Goal: Submit feedback/report problem

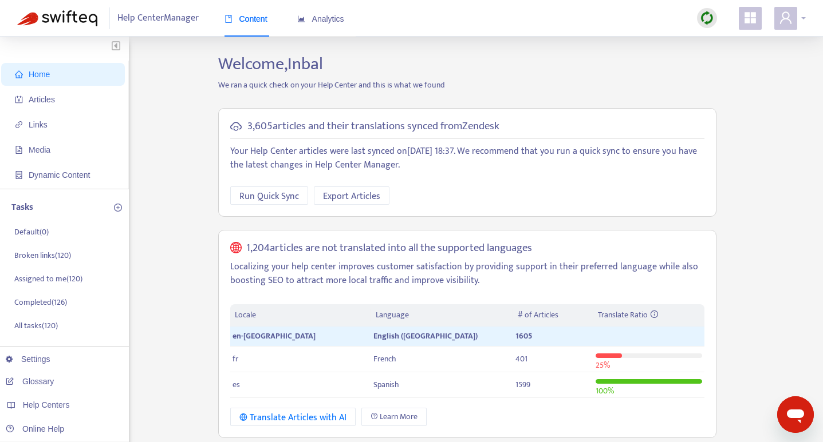
click at [804, 21] on div at bounding box center [789, 18] width 31 height 23
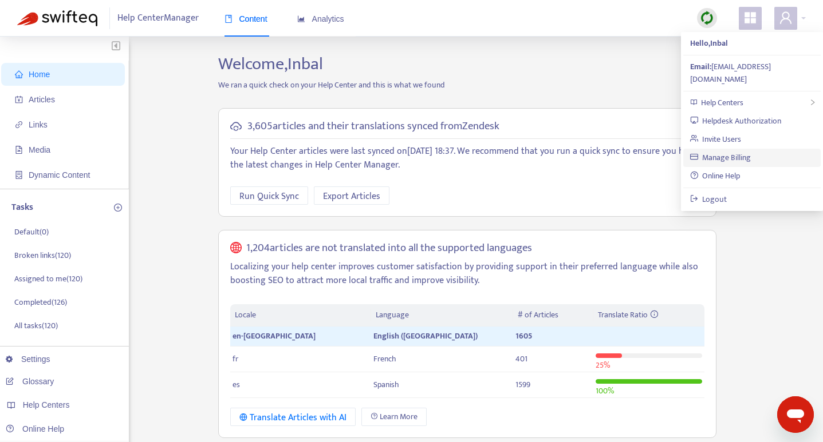
click at [732, 151] on link "Manage Billing" at bounding box center [720, 157] width 61 height 13
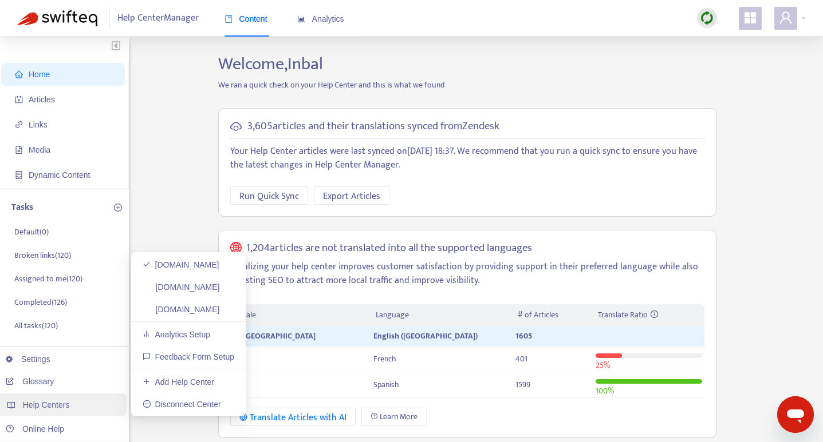
click at [42, 404] on span "Help Centers" at bounding box center [46, 405] width 47 height 9
click at [182, 308] on link "[DOMAIN_NAME]" at bounding box center [181, 309] width 77 height 9
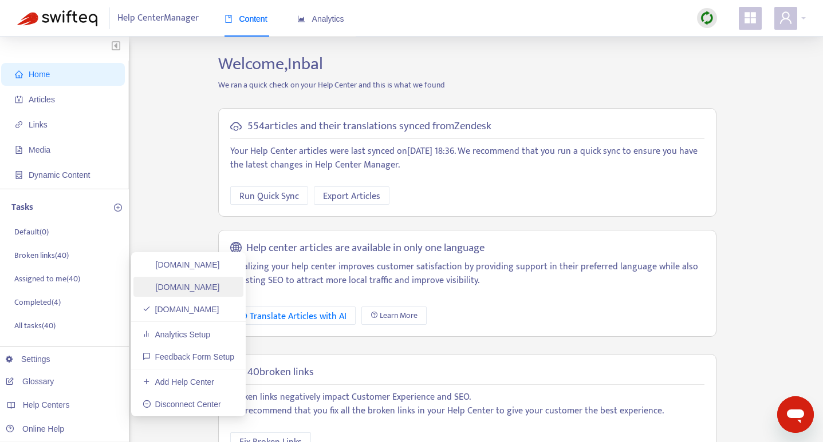
click at [184, 287] on link "[DOMAIN_NAME]" at bounding box center [181, 287] width 77 height 9
click at [188, 314] on link "[DOMAIN_NAME]" at bounding box center [181, 309] width 77 height 9
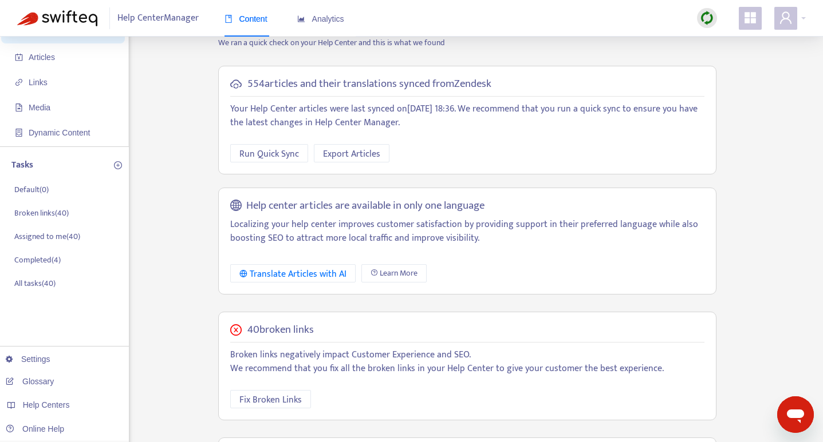
scroll to position [62, 0]
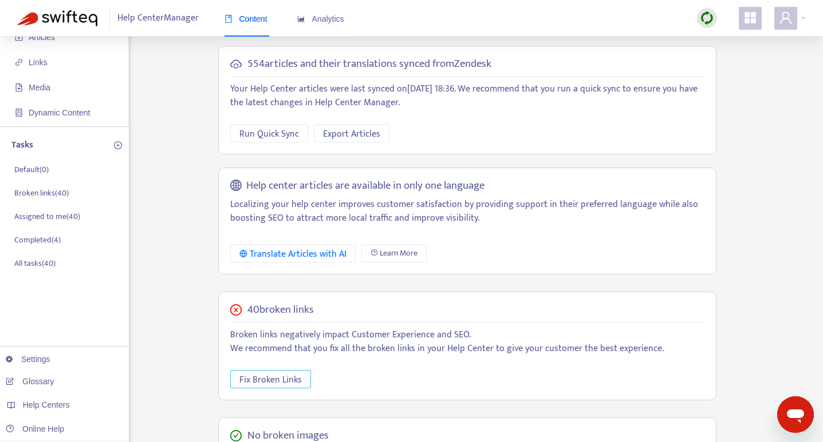
click at [282, 380] on span "Fix Broken Links" at bounding box center [270, 380] width 62 height 14
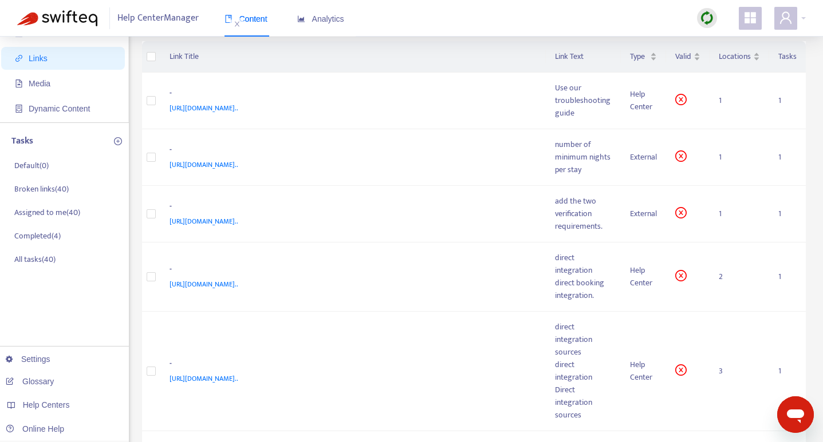
scroll to position [0, 0]
